Goal: Task Accomplishment & Management: Manage account settings

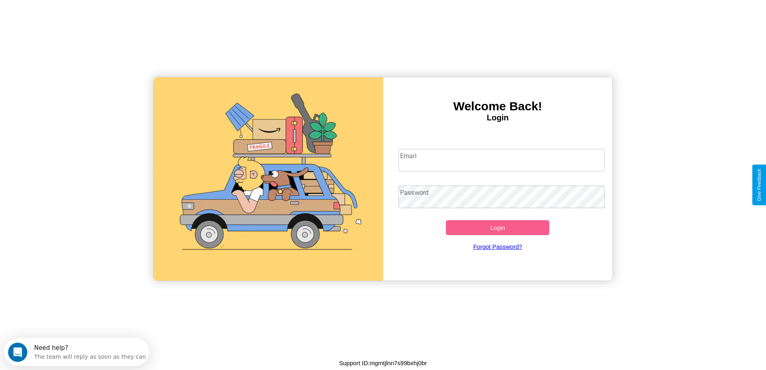
click at [502, 160] on input "Email" at bounding box center [502, 160] width 206 height 23
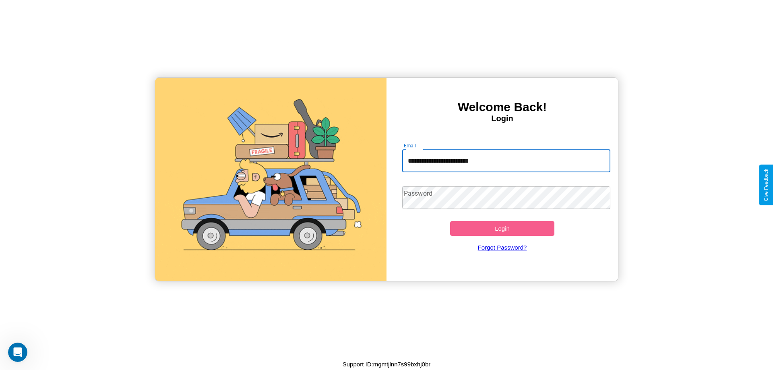
type input "**********"
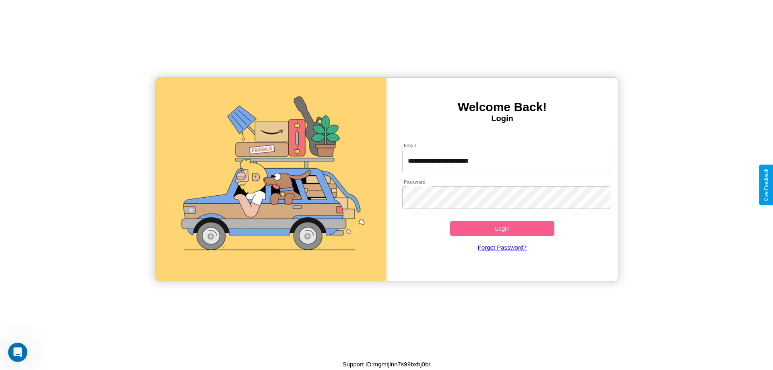
click at [502, 228] on button "Login" at bounding box center [502, 228] width 104 height 15
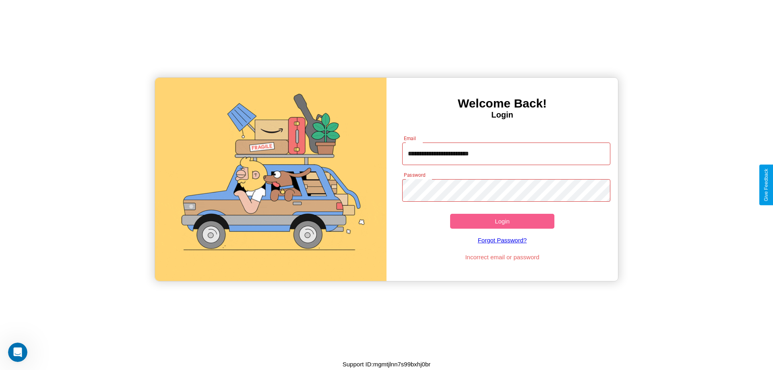
click at [502, 221] on button "Login" at bounding box center [502, 221] width 104 height 15
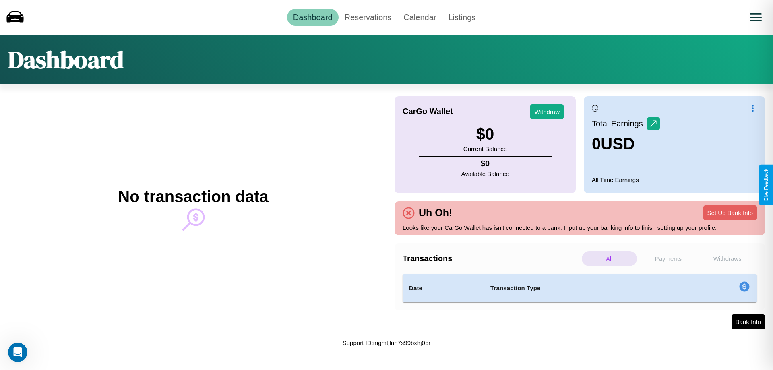
click at [727, 258] on p "Withdraws" at bounding box center [726, 258] width 55 height 15
click at [668, 258] on p "Payments" at bounding box center [668, 258] width 55 height 15
click at [367, 17] on link "Reservations" at bounding box center [367, 17] width 59 height 17
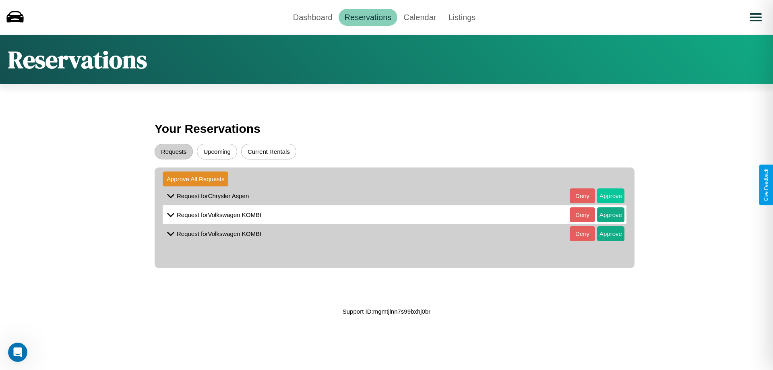
click at [604, 196] on button "Approve" at bounding box center [610, 195] width 27 height 15
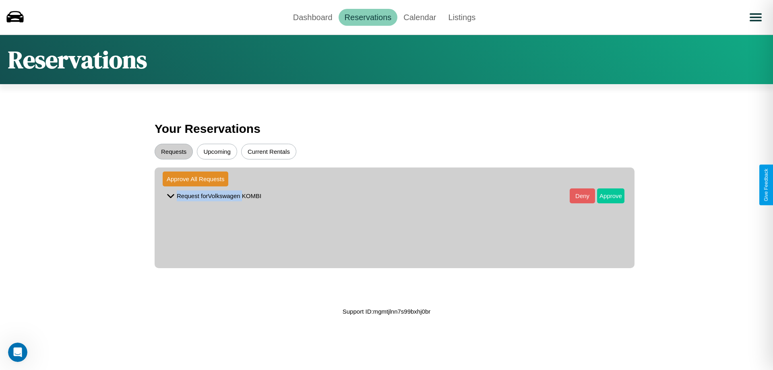
click at [604, 196] on button "Approve" at bounding box center [610, 195] width 27 height 15
